Goal: Information Seeking & Learning: Learn about a topic

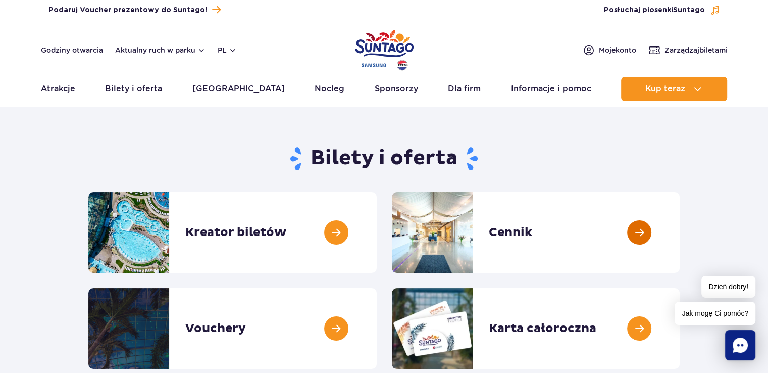
click at [680, 231] on link at bounding box center [680, 232] width 0 height 81
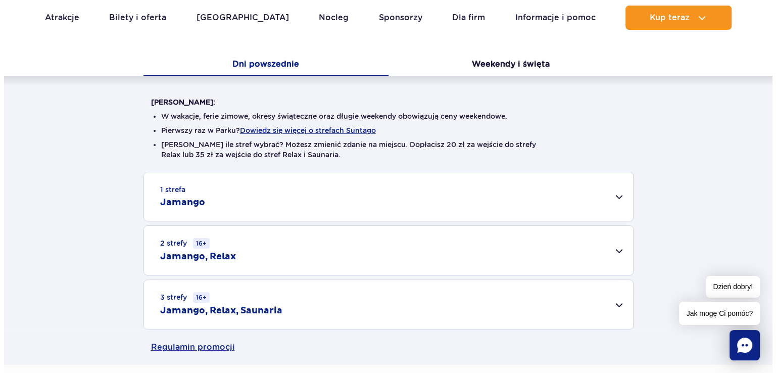
scroll to position [152, 0]
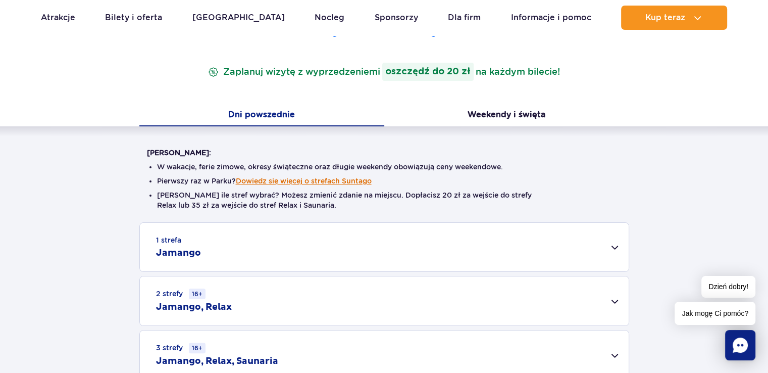
click at [353, 180] on button "Dowiedz się więcej o strefach Suntago" at bounding box center [304, 181] width 136 height 8
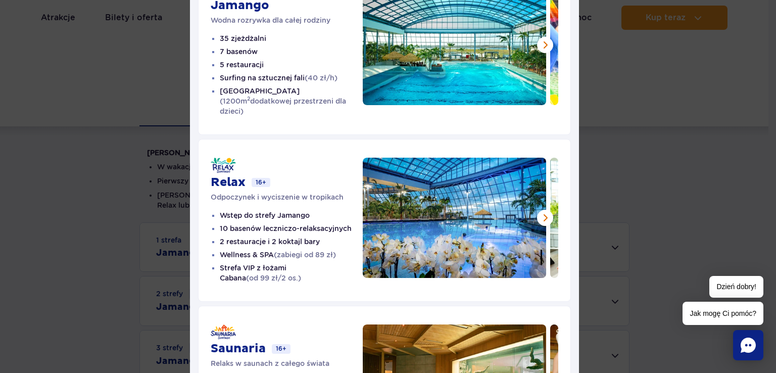
scroll to position [90, 0]
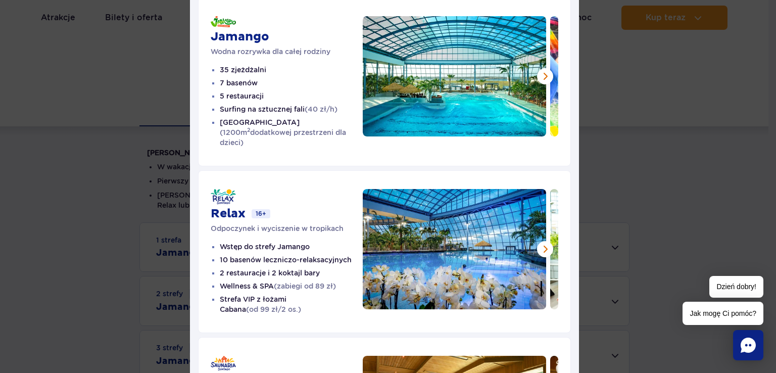
drag, startPoint x: 542, startPoint y: 79, endPoint x: 520, endPoint y: 87, distance: 23.2
click at [542, 80] on button at bounding box center [545, 76] width 16 height 16
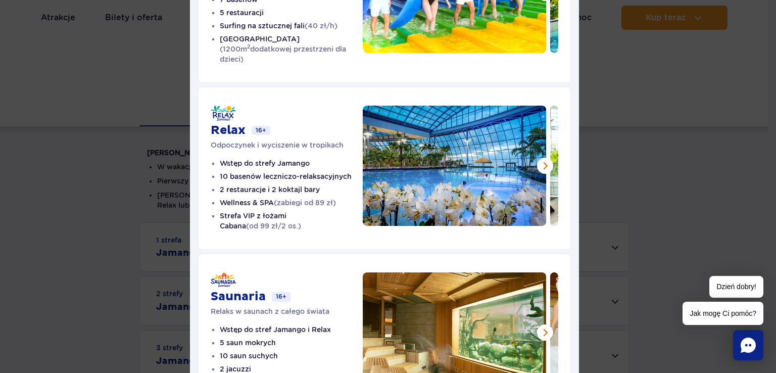
scroll to position [242, 0]
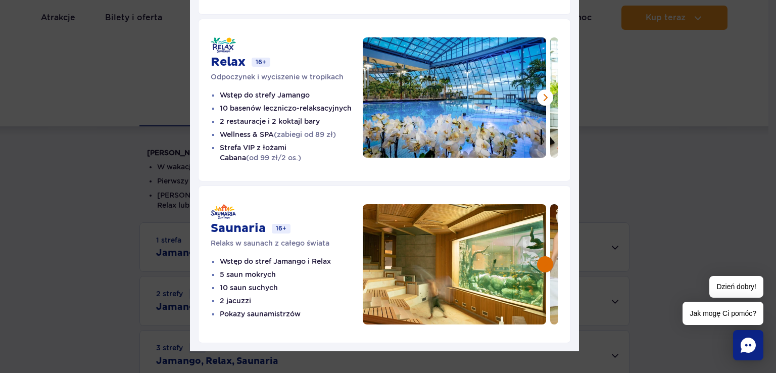
click at [541, 257] on button at bounding box center [545, 264] width 16 height 16
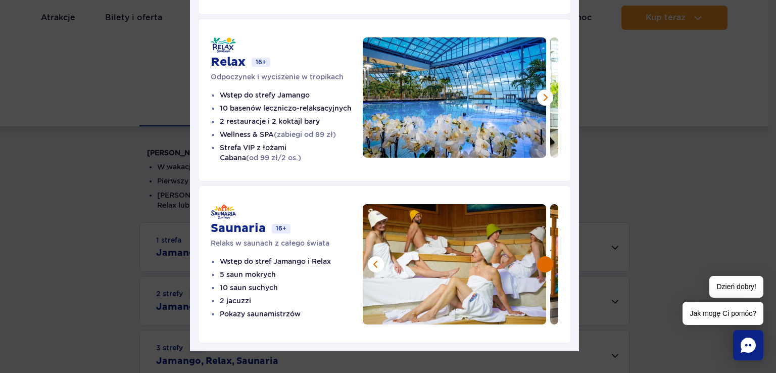
click at [541, 257] on button at bounding box center [545, 264] width 16 height 16
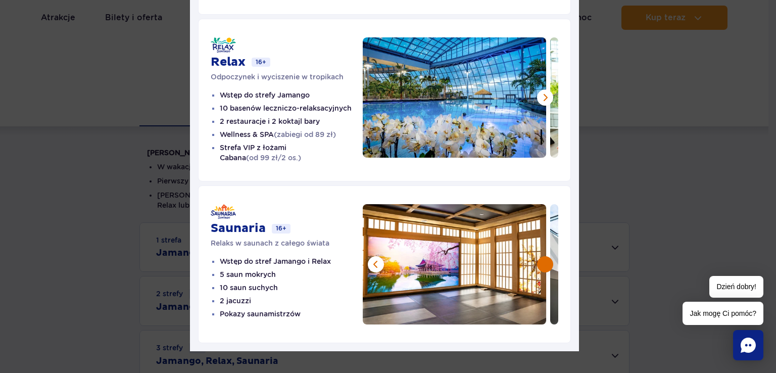
click at [541, 257] on button at bounding box center [545, 264] width 16 height 16
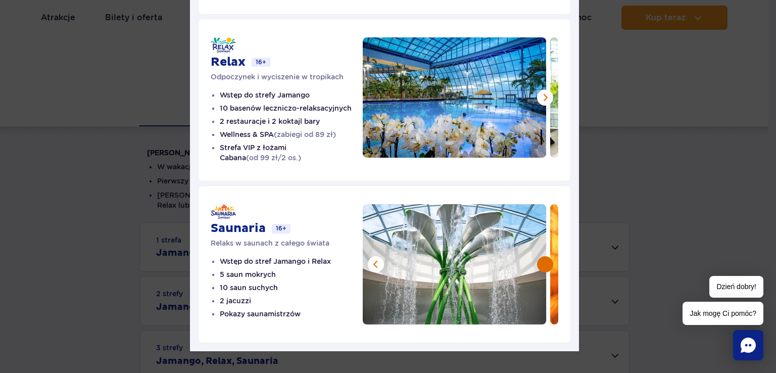
click at [541, 257] on button at bounding box center [545, 264] width 16 height 16
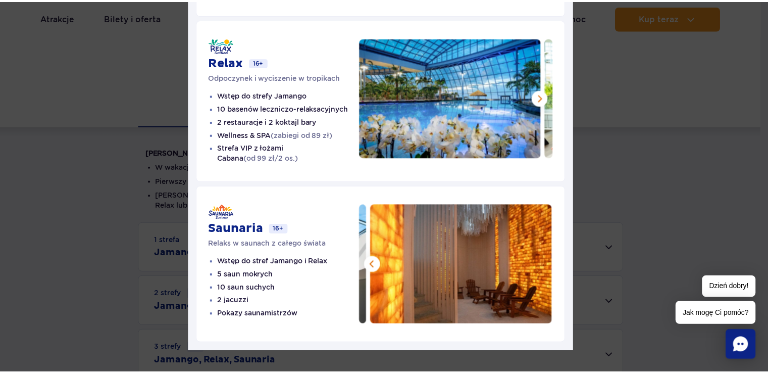
scroll to position [0, 0]
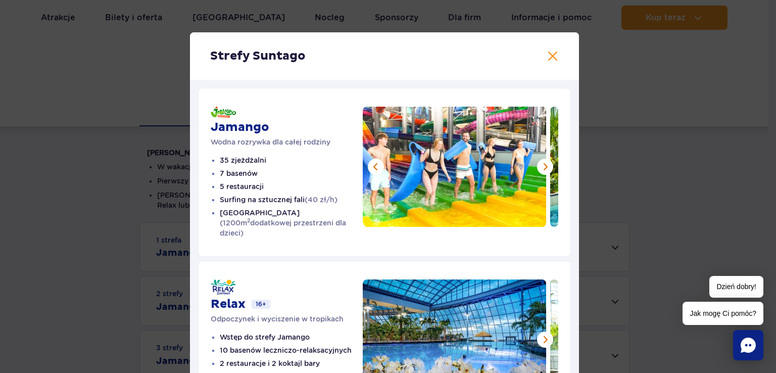
click at [16, 200] on div "Strefy Suntago [PERSON_NAME] rozrywka dla całej rodziny 35 zjeżdżalni 7 basenów…" at bounding box center [384, 312] width 768 height 625
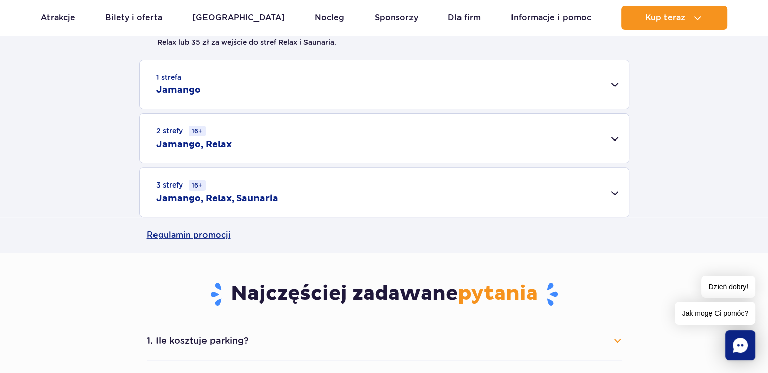
scroll to position [354, 0]
